Goal: Connect with others: Connect with others

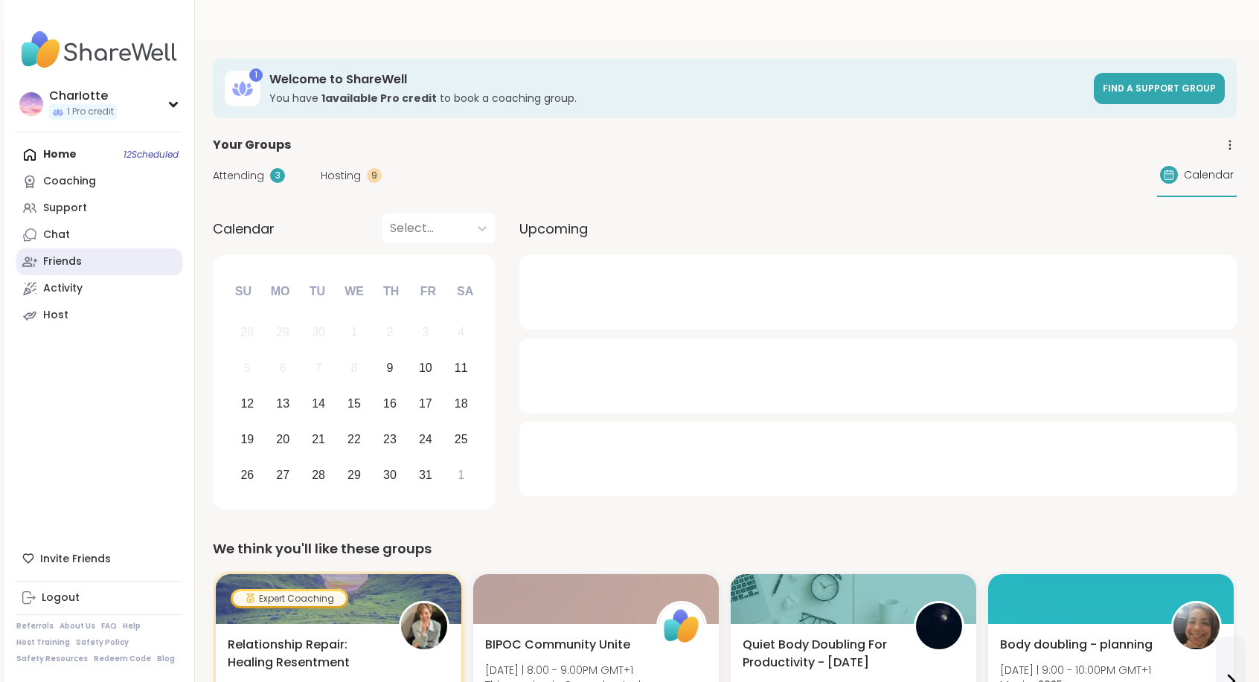
click at [138, 269] on link "Friends" at bounding box center [99, 261] width 166 height 27
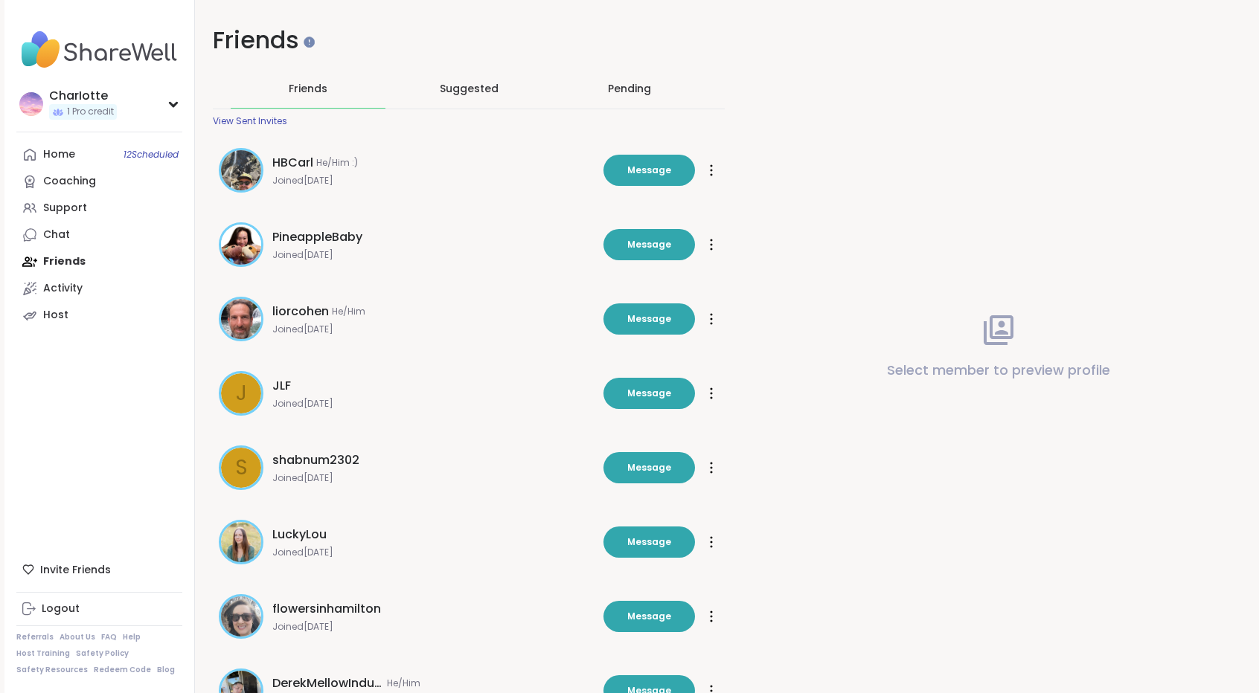
click at [658, 84] on div "Pending" at bounding box center [629, 88] width 155 height 39
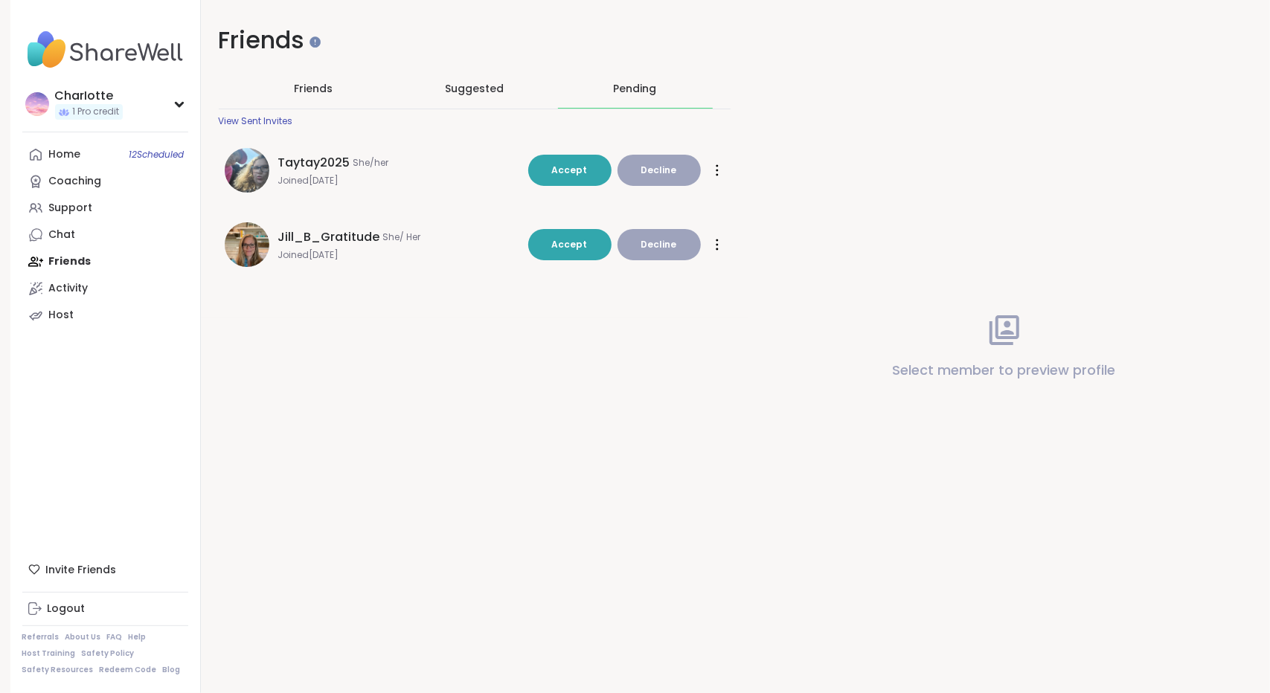
click at [290, 161] on span "Taytay2025" at bounding box center [314, 163] width 72 height 18
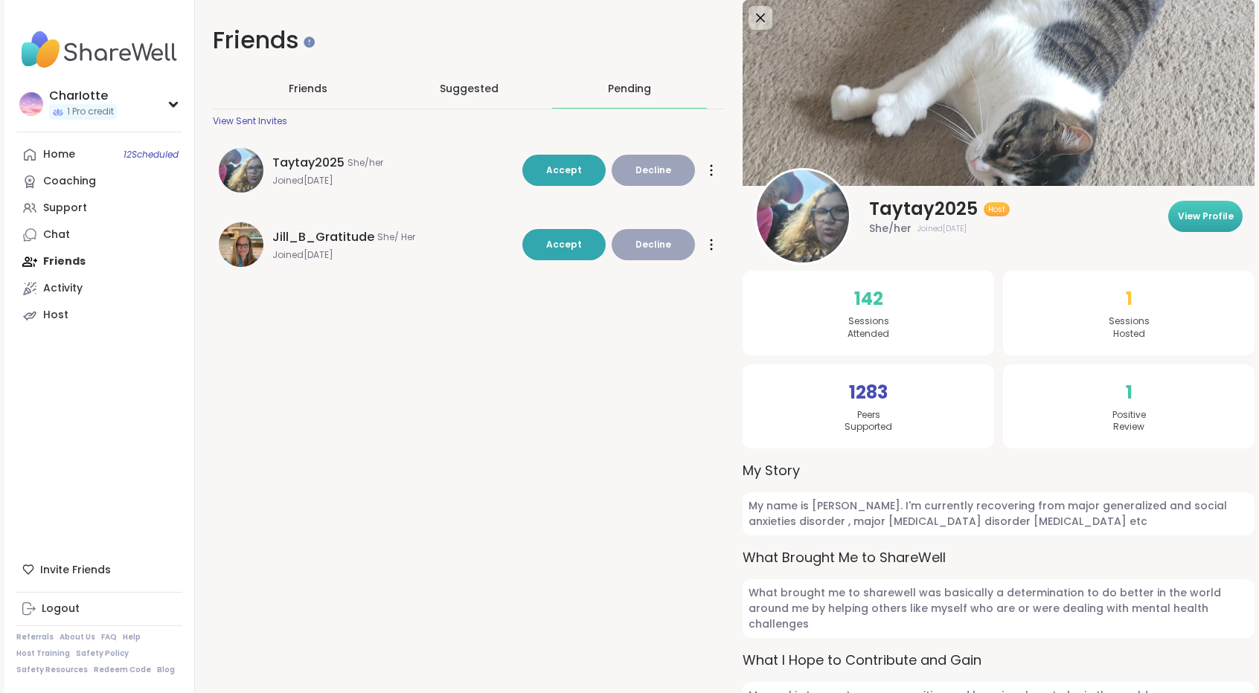
click at [1205, 215] on span "View Profile" at bounding box center [1205, 216] width 56 height 13
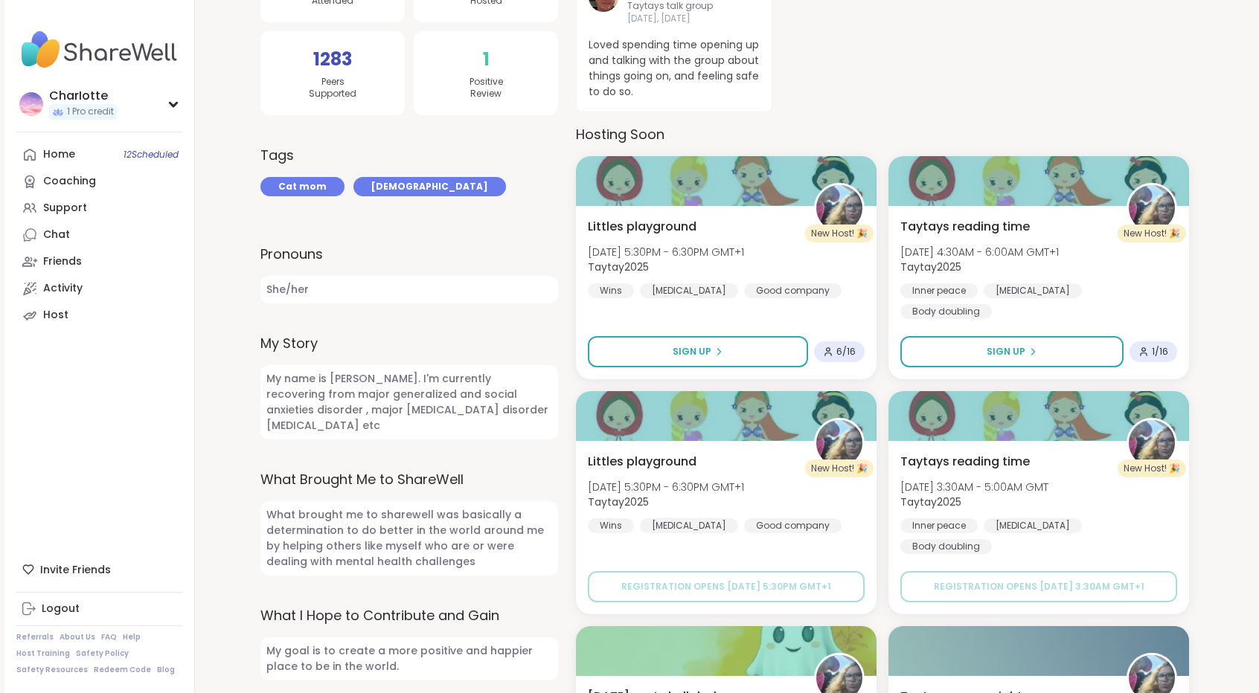
scroll to position [507, 0]
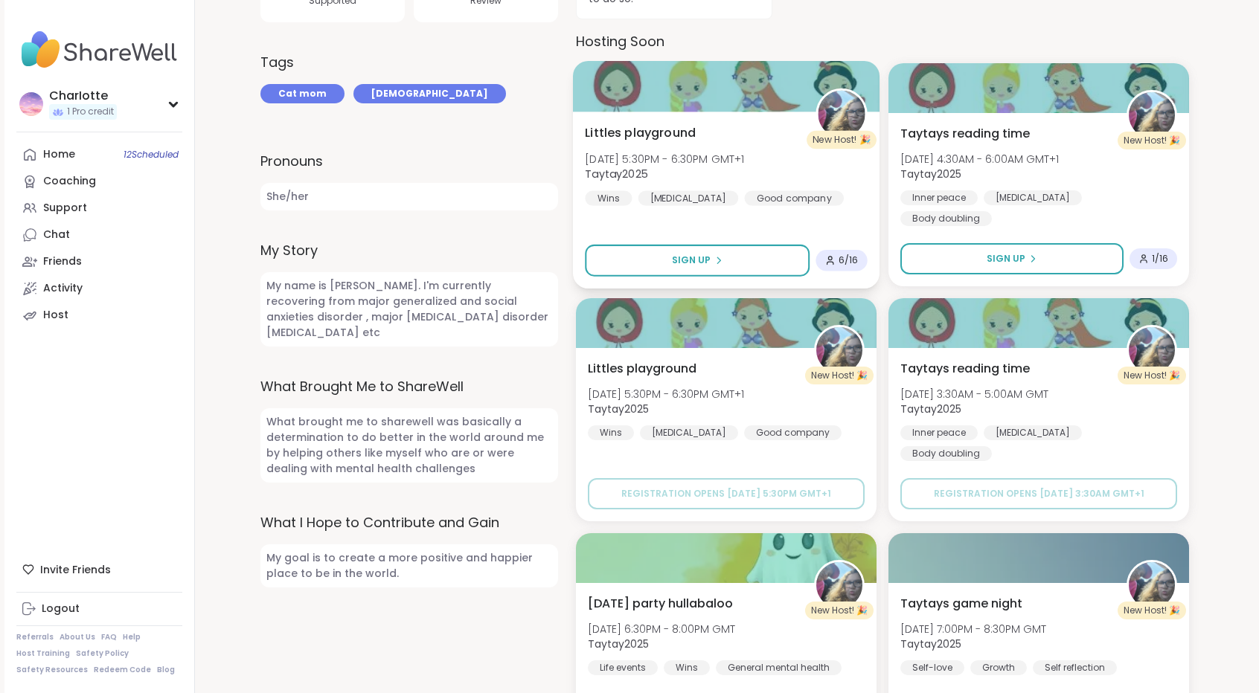
click at [762, 132] on div "[PERSON_NAME] playground [DATE] 5:30PM - 6:30PM GMT+1 Taytay2025 Wins [MEDICAL_…" at bounding box center [726, 164] width 282 height 82
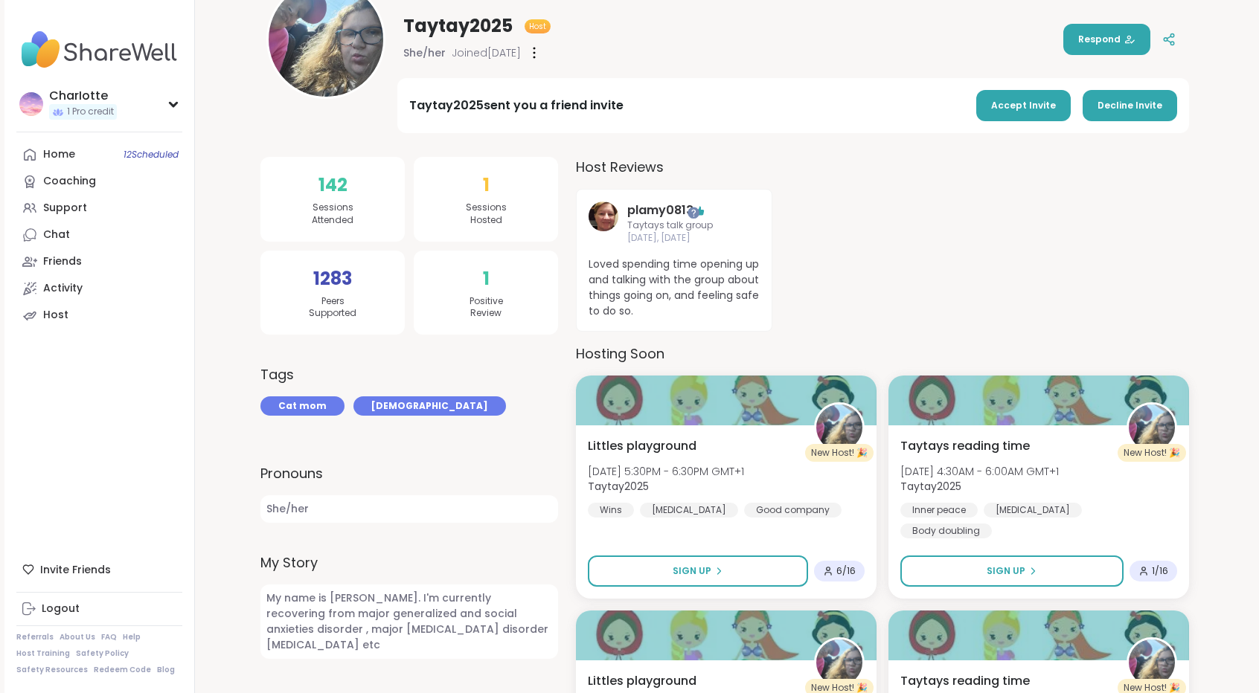
scroll to position [67, 0]
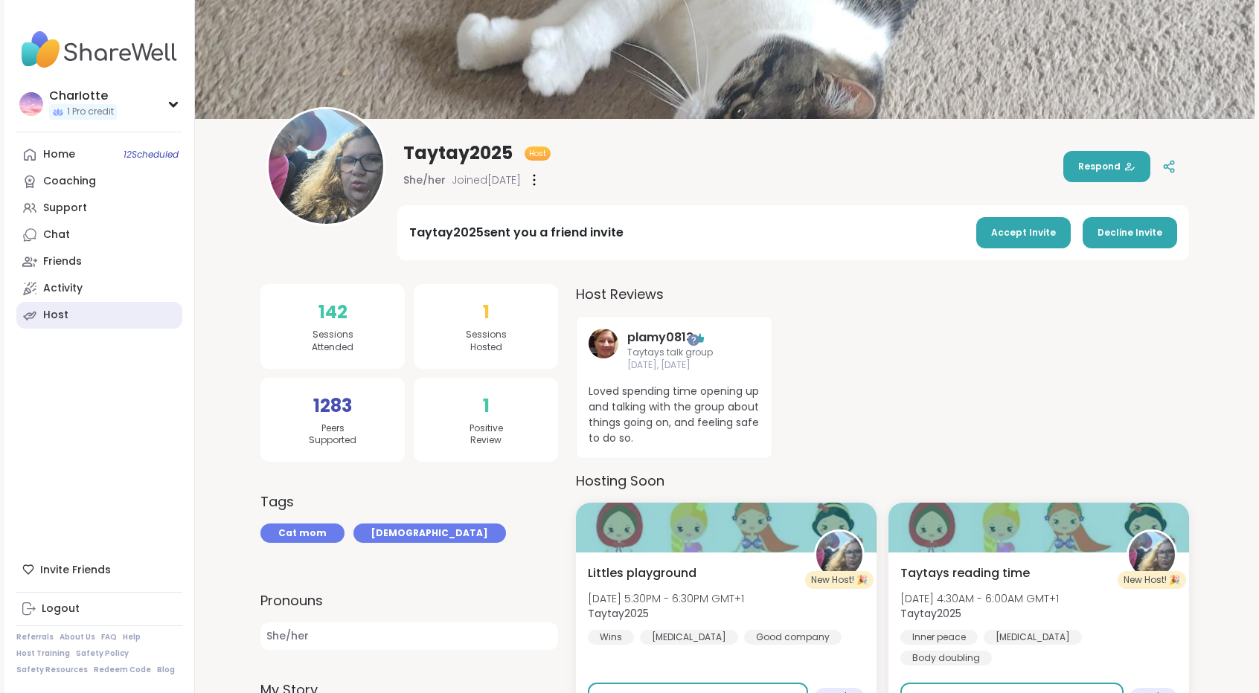
click at [65, 302] on link "Host" at bounding box center [99, 315] width 166 height 27
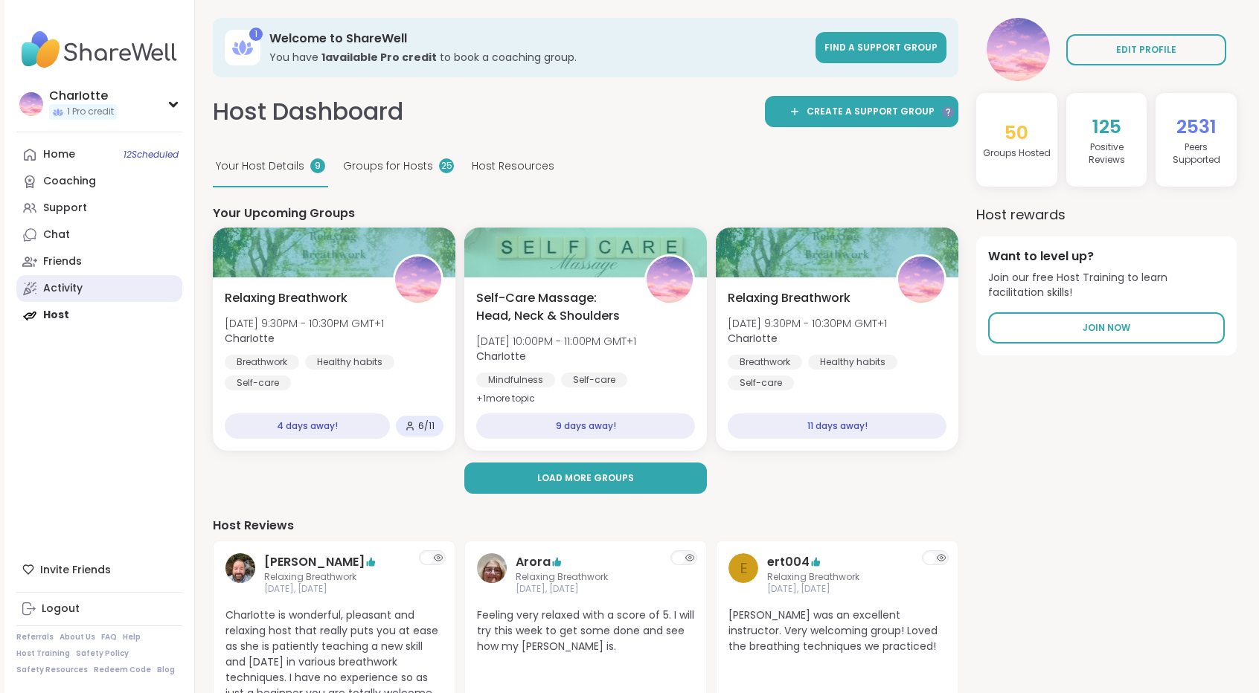
click at [75, 301] on link "Activity" at bounding box center [99, 288] width 166 height 27
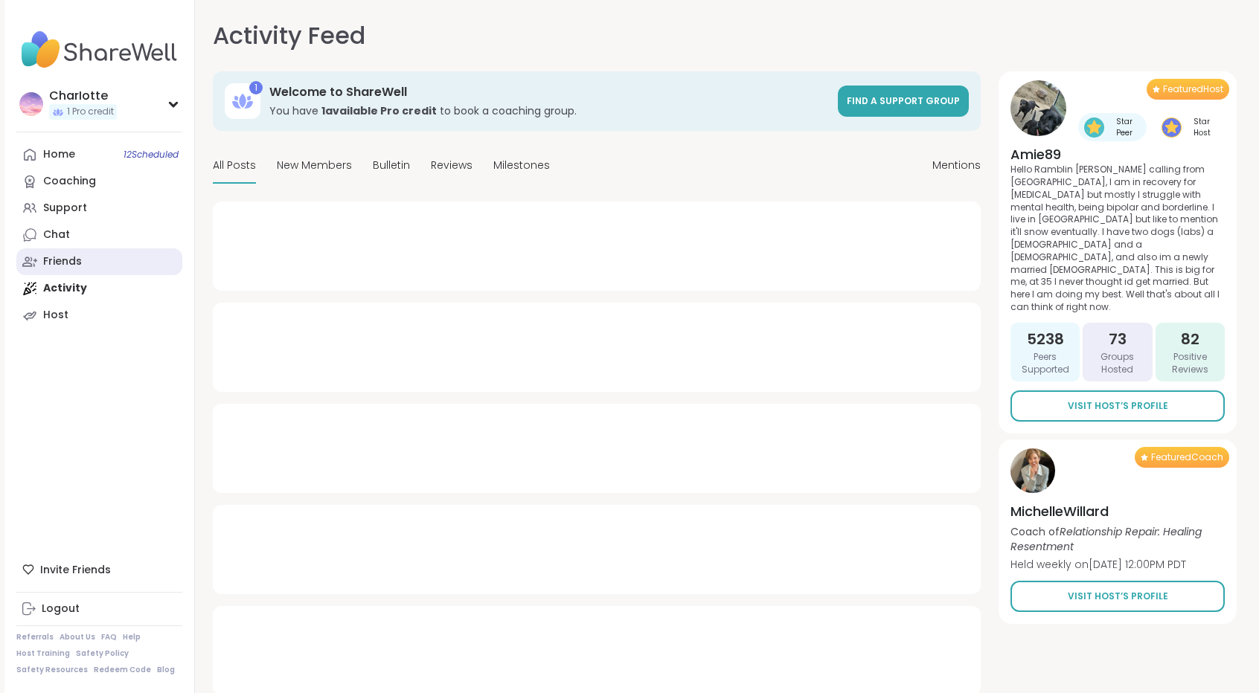
click at [92, 260] on link "Friends" at bounding box center [99, 261] width 166 height 27
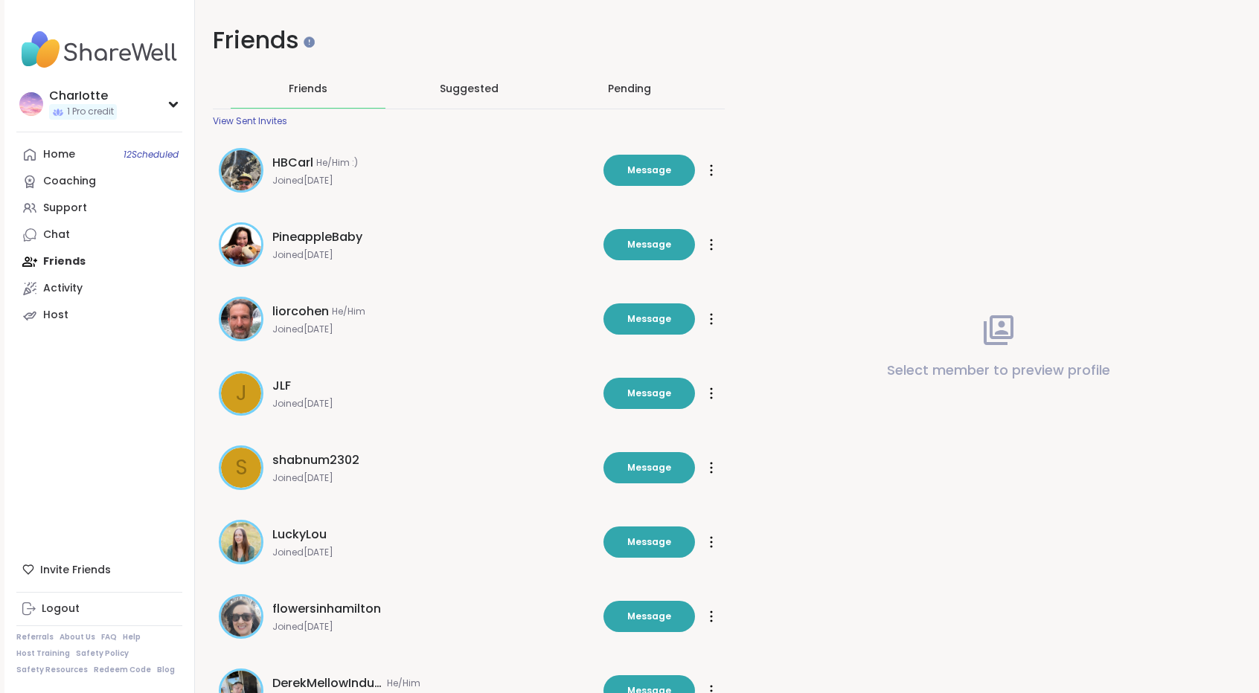
click at [632, 90] on div "Pending" at bounding box center [629, 88] width 43 height 15
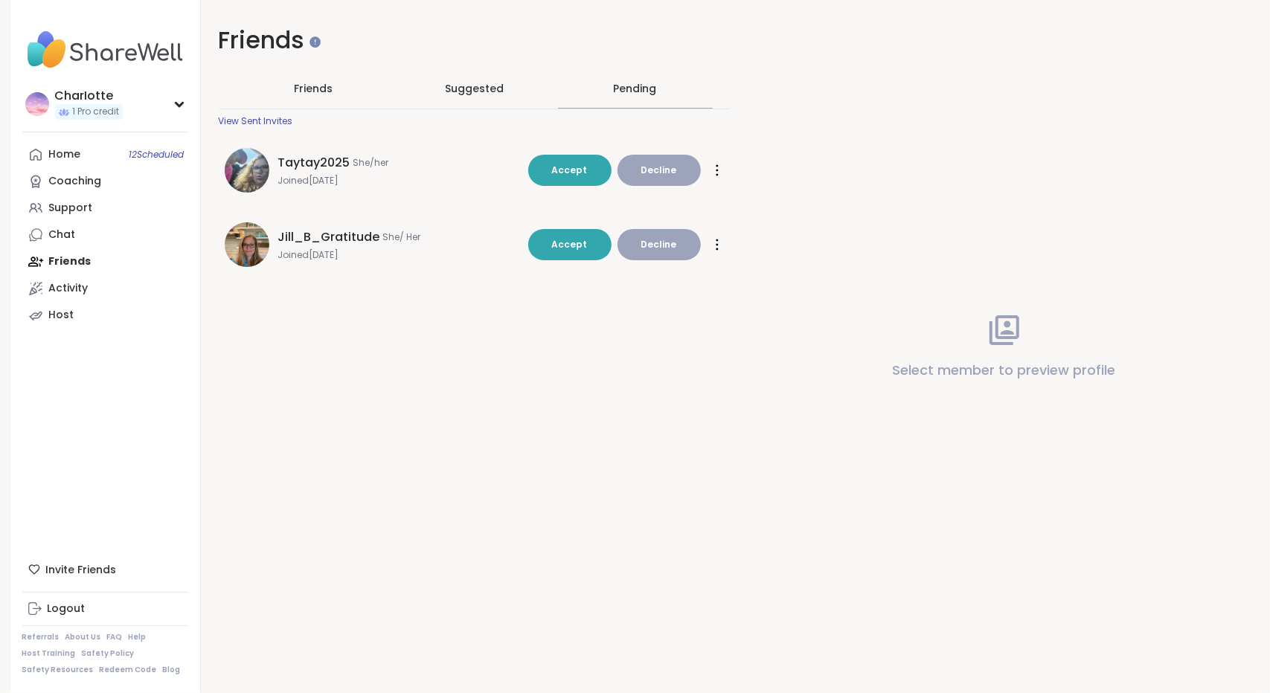
click at [284, 161] on span "Taytay2025" at bounding box center [314, 163] width 72 height 18
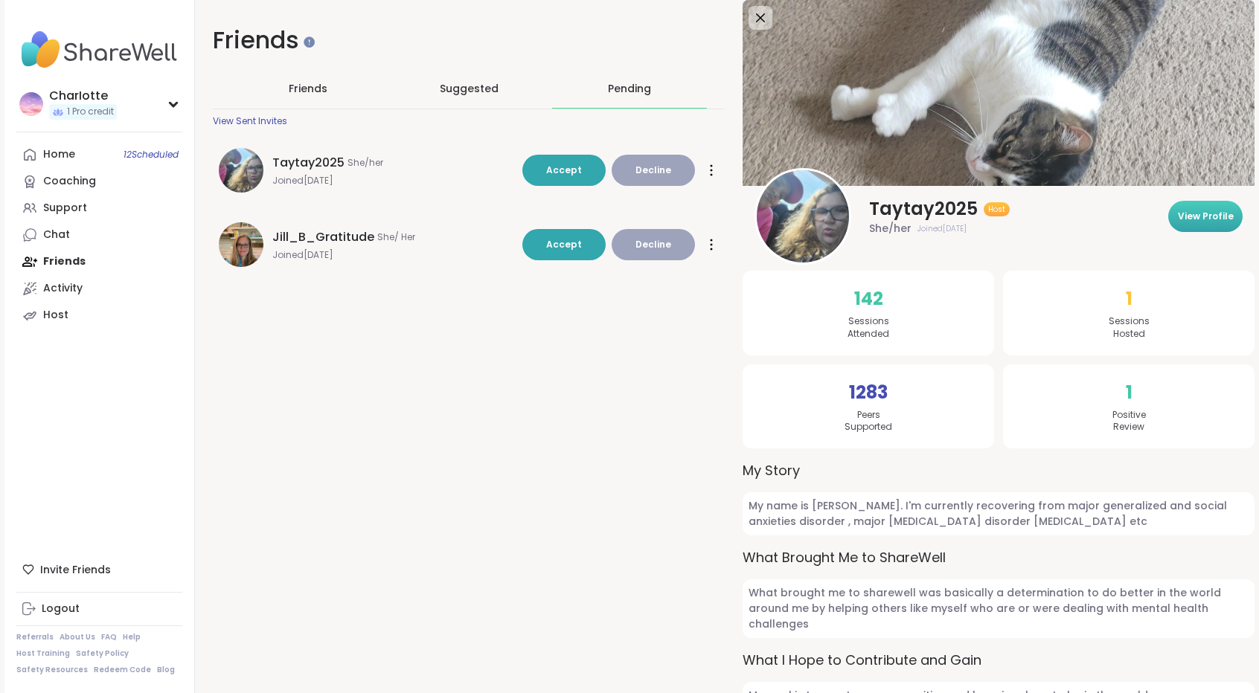
click at [1208, 222] on span "View Profile" at bounding box center [1205, 216] width 56 height 13
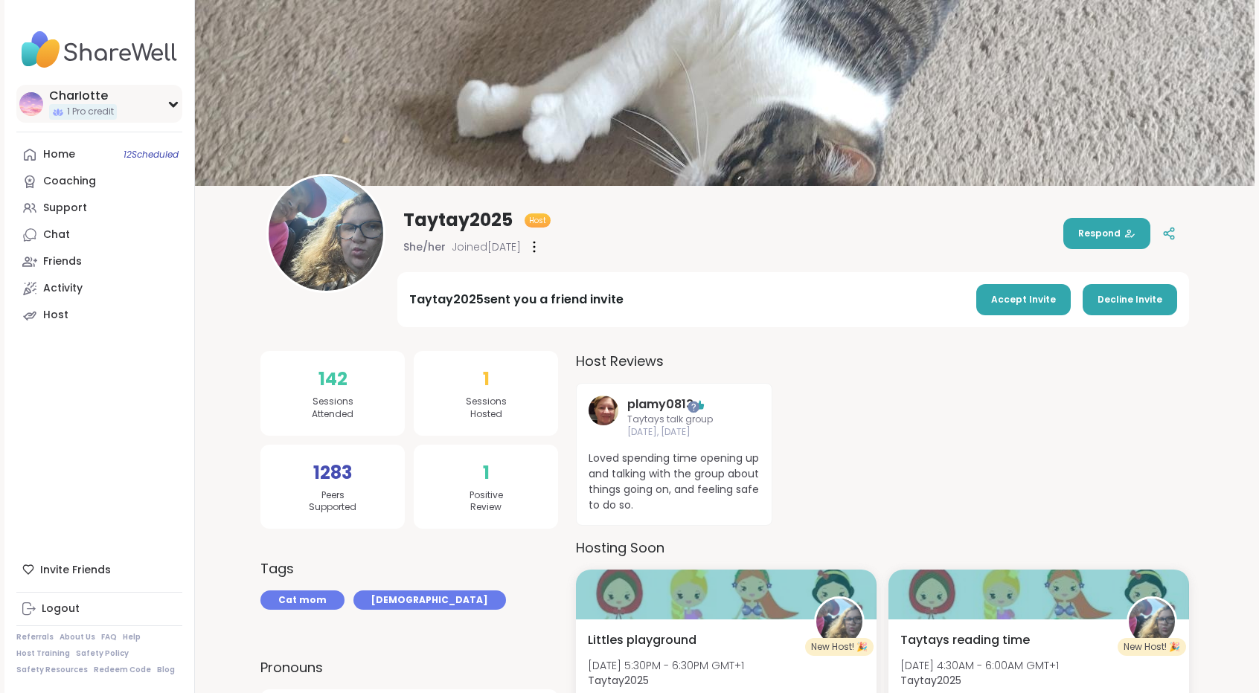
click at [97, 96] on div "CharIotte" at bounding box center [83, 96] width 68 height 16
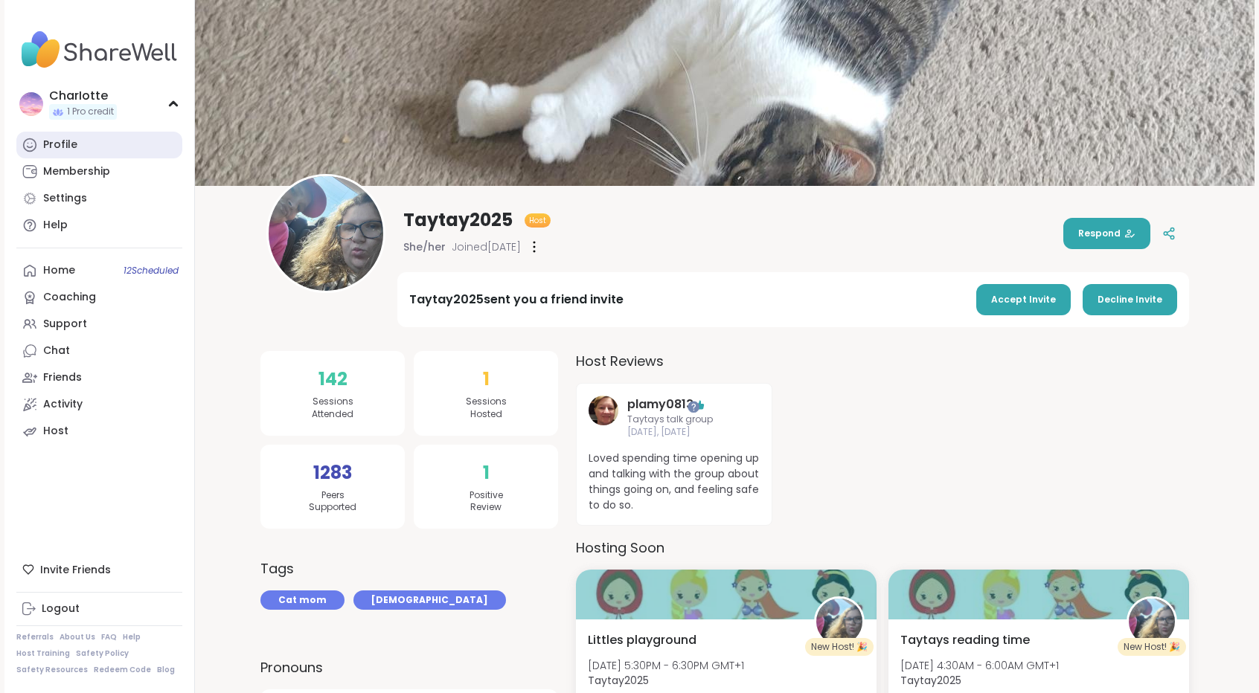
click at [67, 141] on div "Profile" at bounding box center [60, 145] width 34 height 15
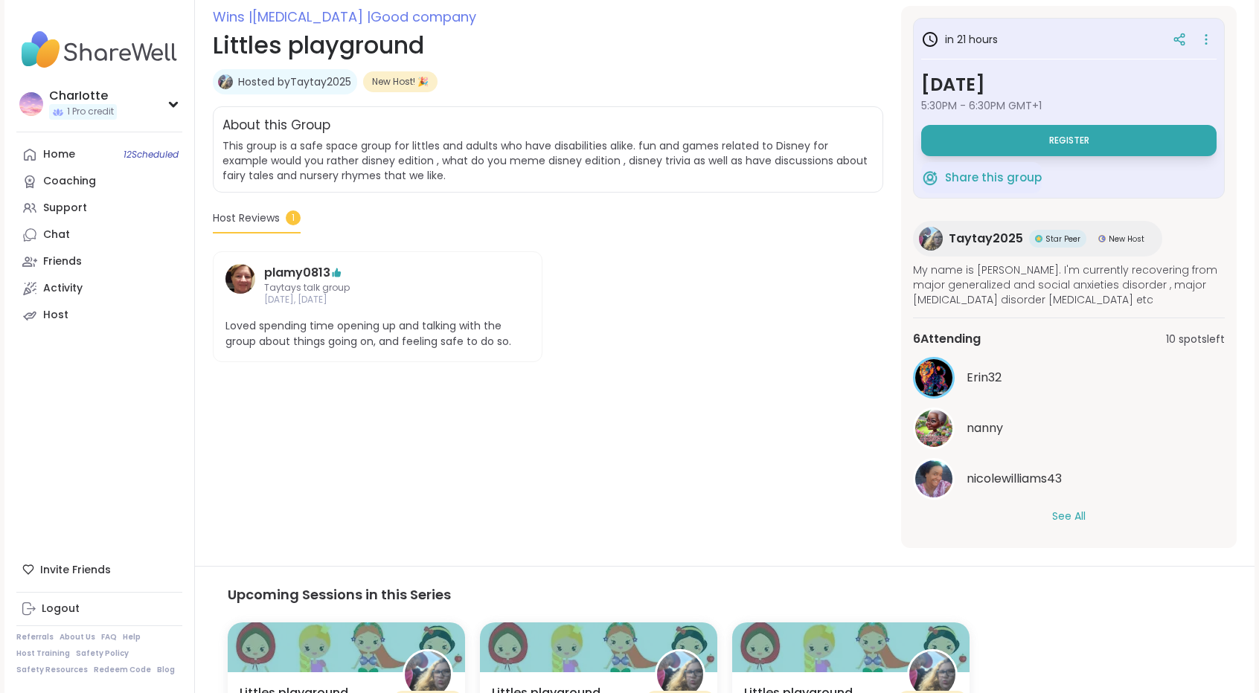
scroll to position [291, 0]
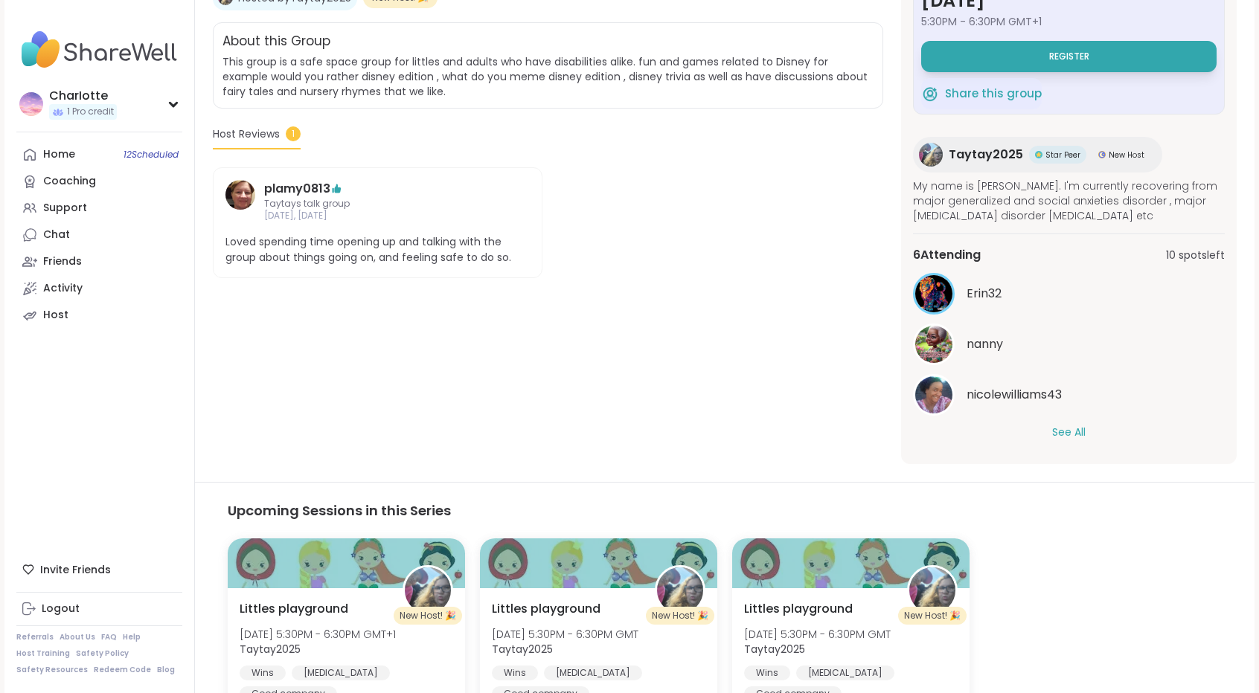
click at [1077, 425] on button "See All" at bounding box center [1068, 433] width 33 height 16
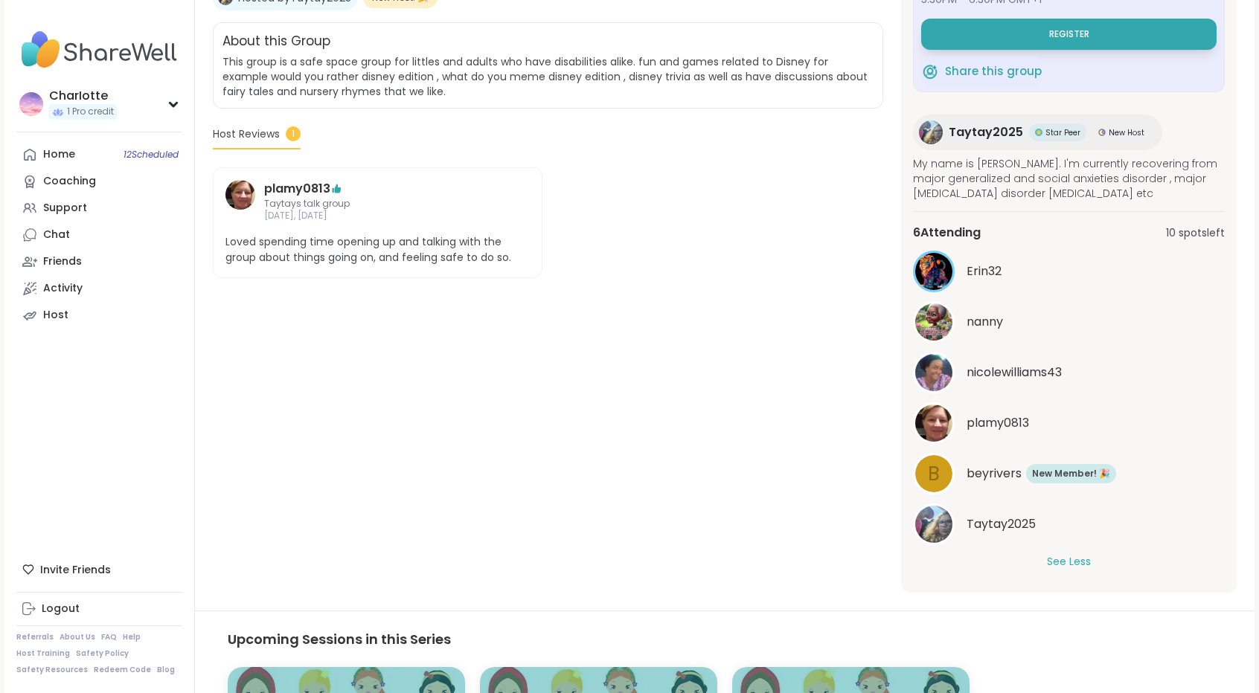
scroll to position [0, 0]
